Goal: Task Accomplishment & Management: Manage account settings

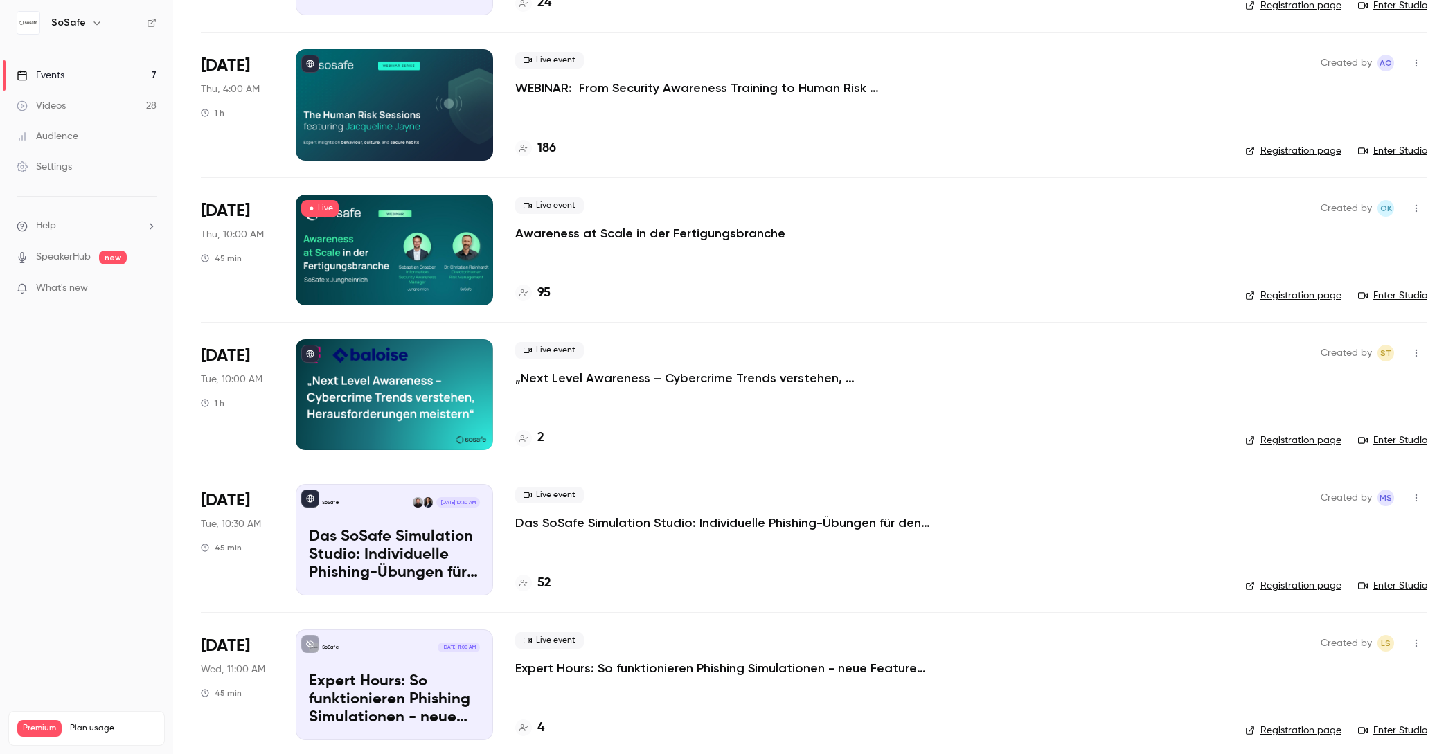
scroll to position [251, 0]
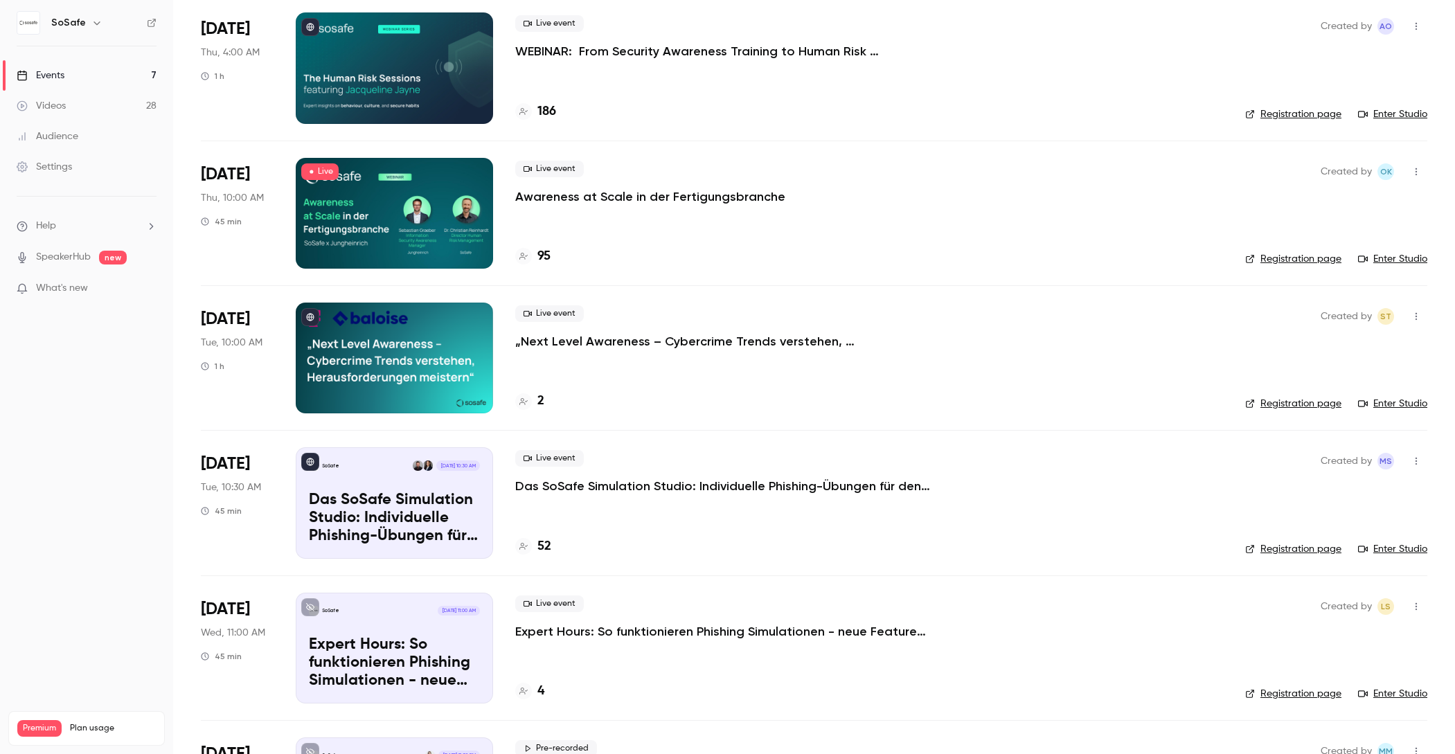
click at [641, 481] on p "Das SoSafe Simulation Studio: Individuelle Phishing-Übungen für den öffentliche…" at bounding box center [723, 486] width 416 height 17
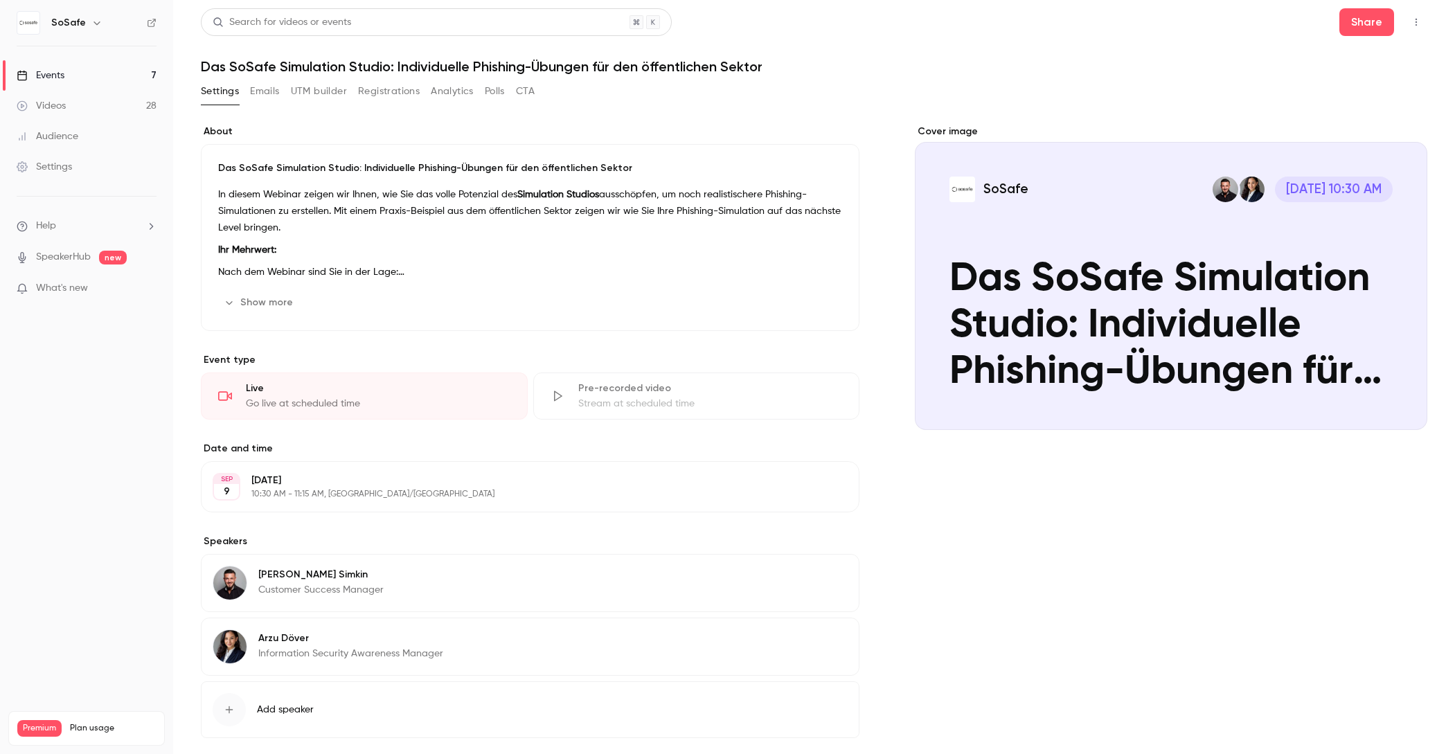
click at [386, 94] on button "Registrations" at bounding box center [389, 91] width 62 height 22
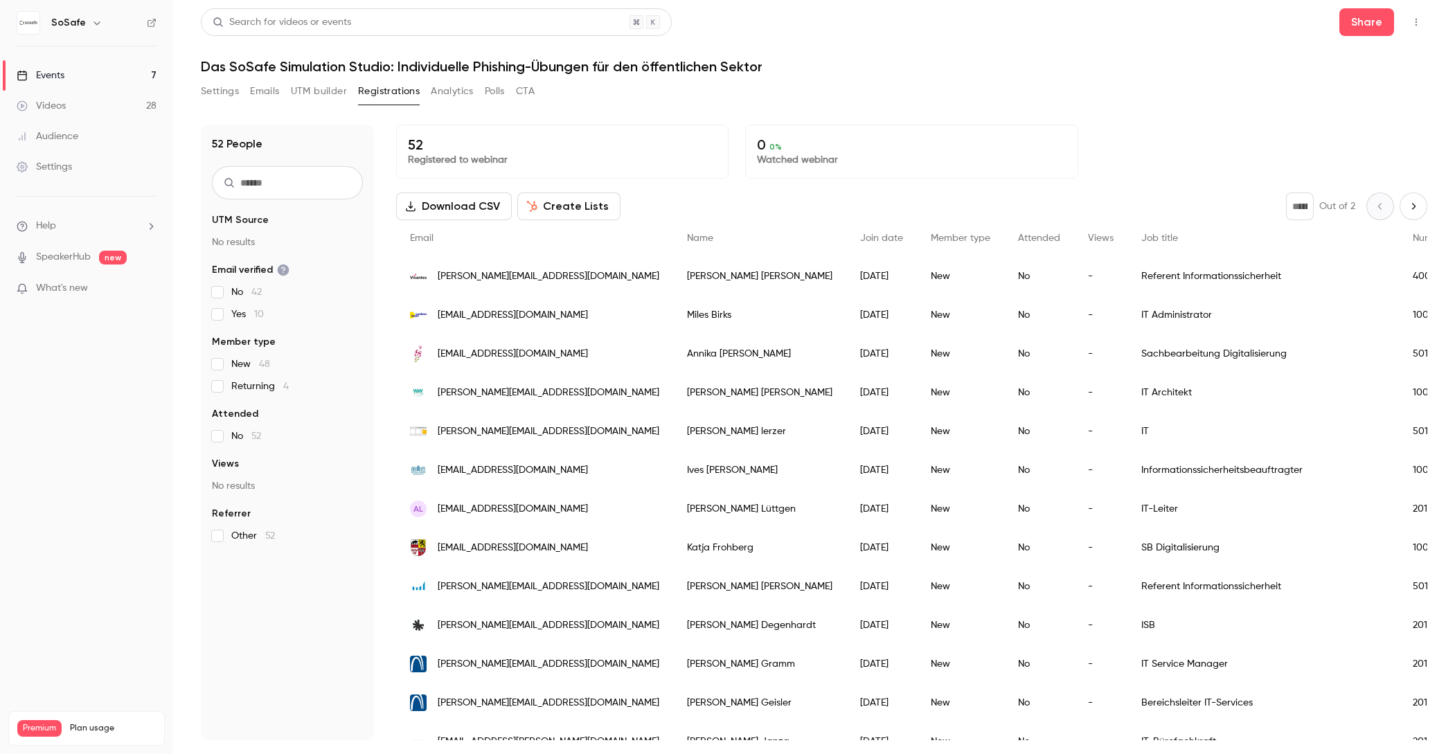
click at [649, 89] on div "Settings Emails UTM builder Registrations Analytics Polls CTA" at bounding box center [814, 94] width 1227 height 28
